Goal: Transaction & Acquisition: Download file/media

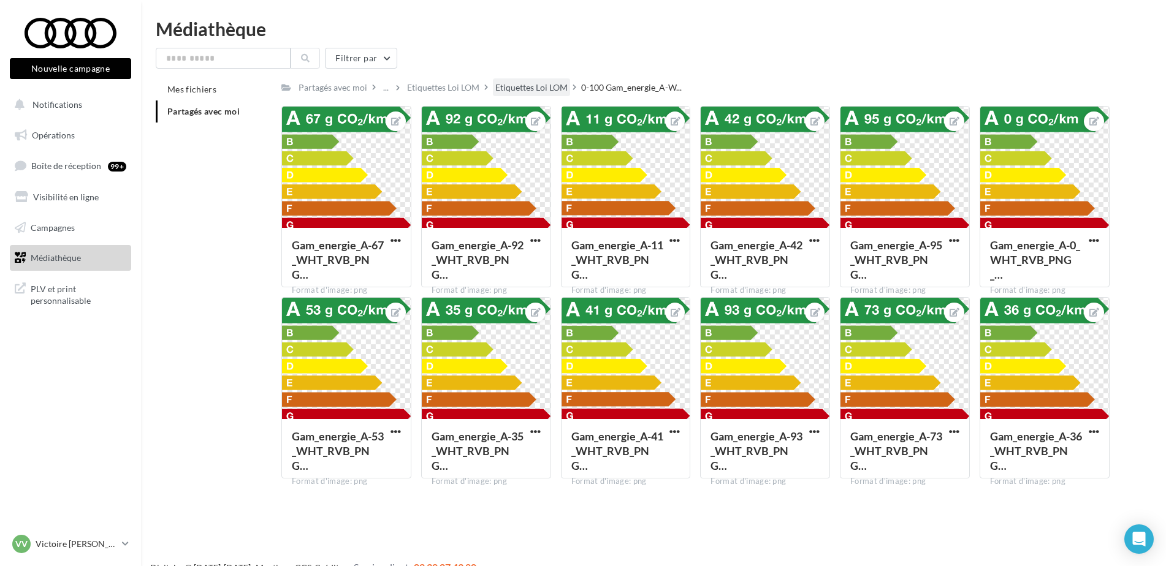
click at [534, 87] on div "Etiquettes Loi LOM" at bounding box center [531, 88] width 72 height 12
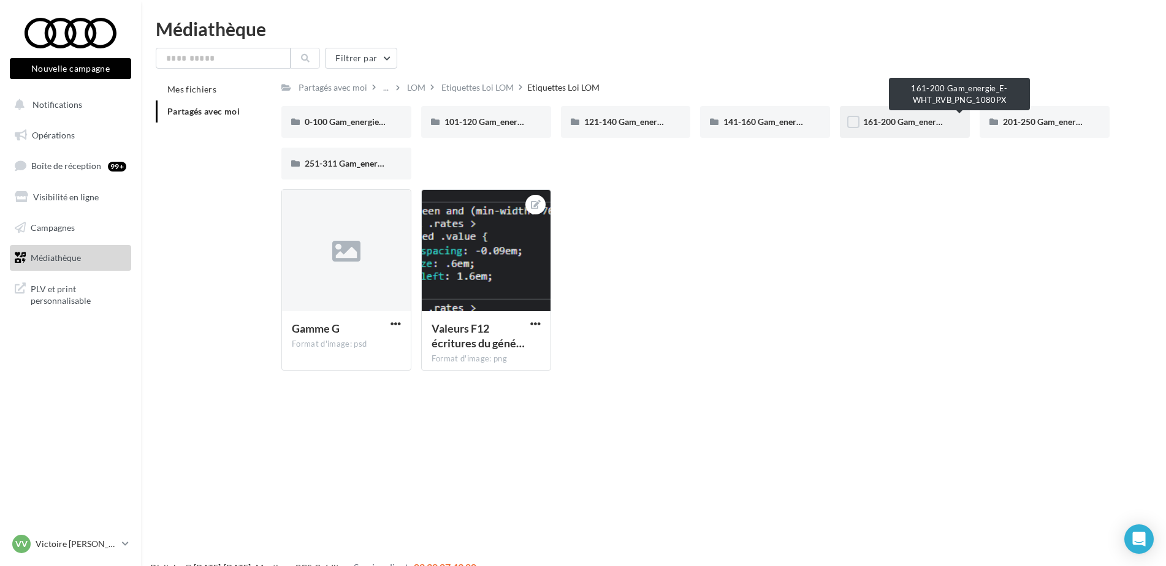
click at [878, 125] on span "161-200 Gam_energie_E-WHT_RVB_PNG_1080PX" at bounding box center [960, 121] width 194 height 10
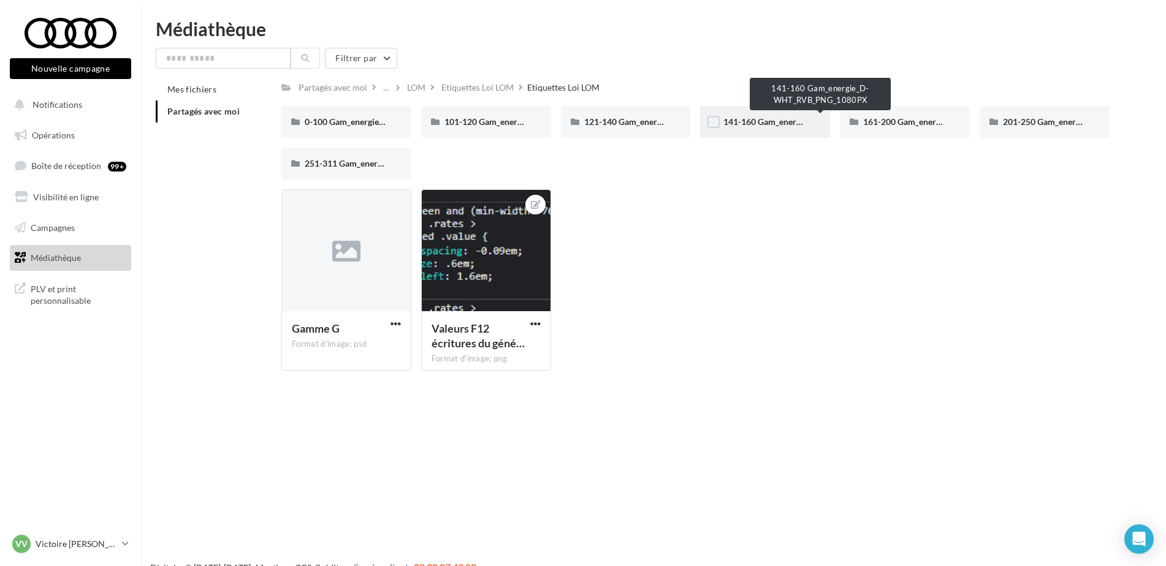
click at [742, 124] on span "141-160 Gam_energie_D-WHT_RVB_PNG_1080PX" at bounding box center [820, 121] width 195 height 10
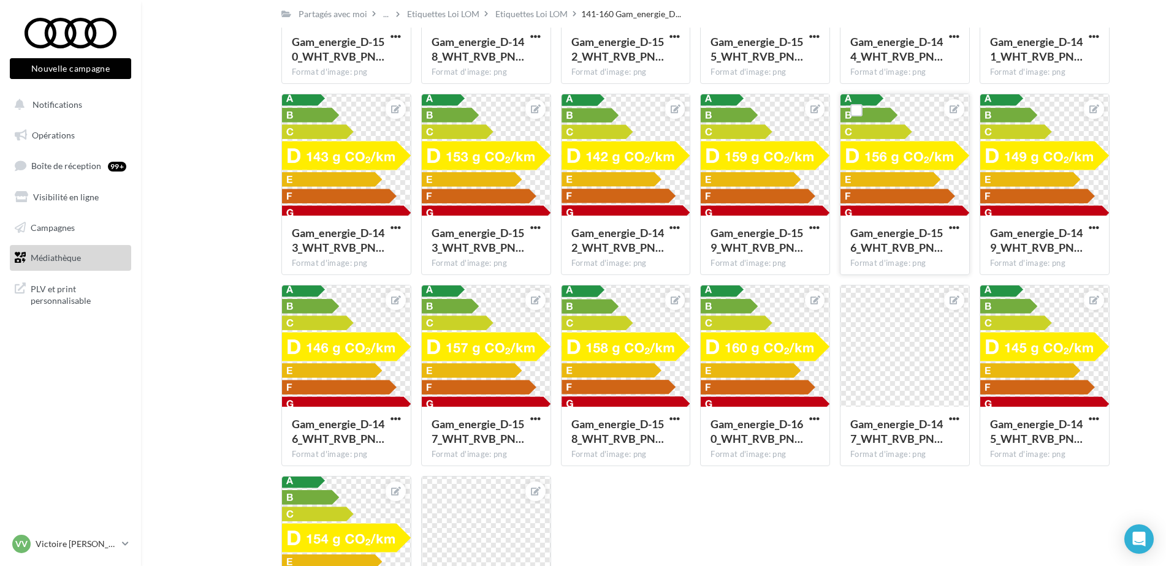
scroll to position [203, 0]
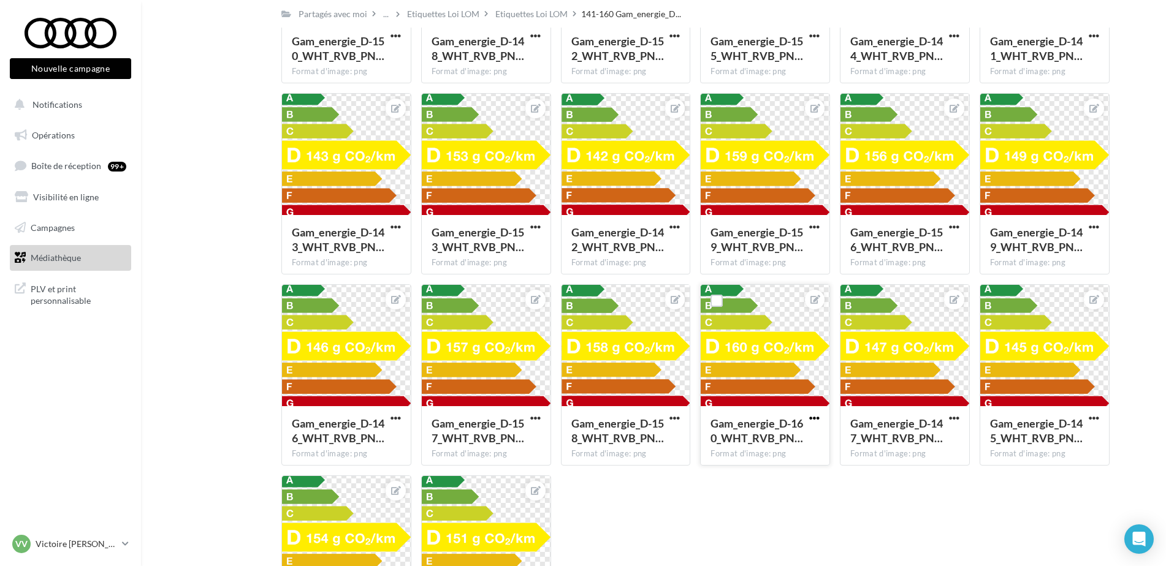
click at [811, 422] on span "button" at bounding box center [814, 418] width 10 height 10
click at [751, 477] on button "Télécharger" at bounding box center [756, 475] width 129 height 32
